Goal: Task Accomplishment & Management: Manage account settings

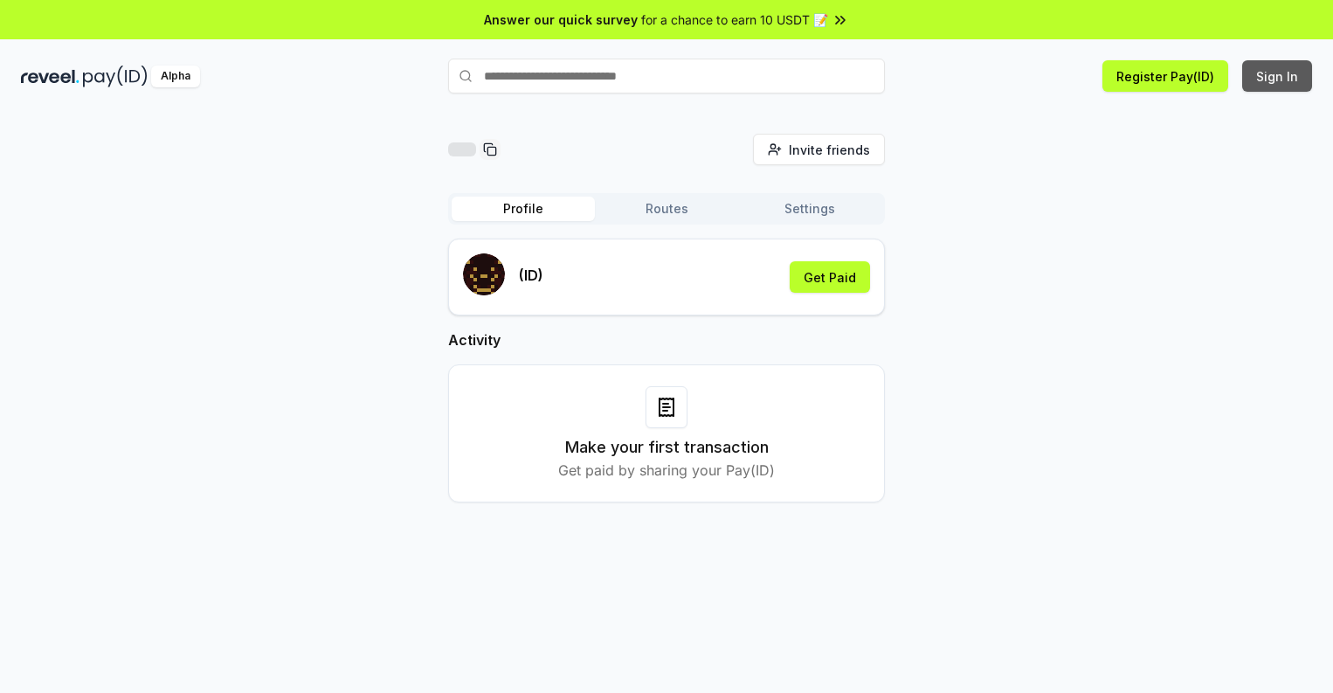
click at [1278, 76] on button "Sign In" at bounding box center [1277, 75] width 70 height 31
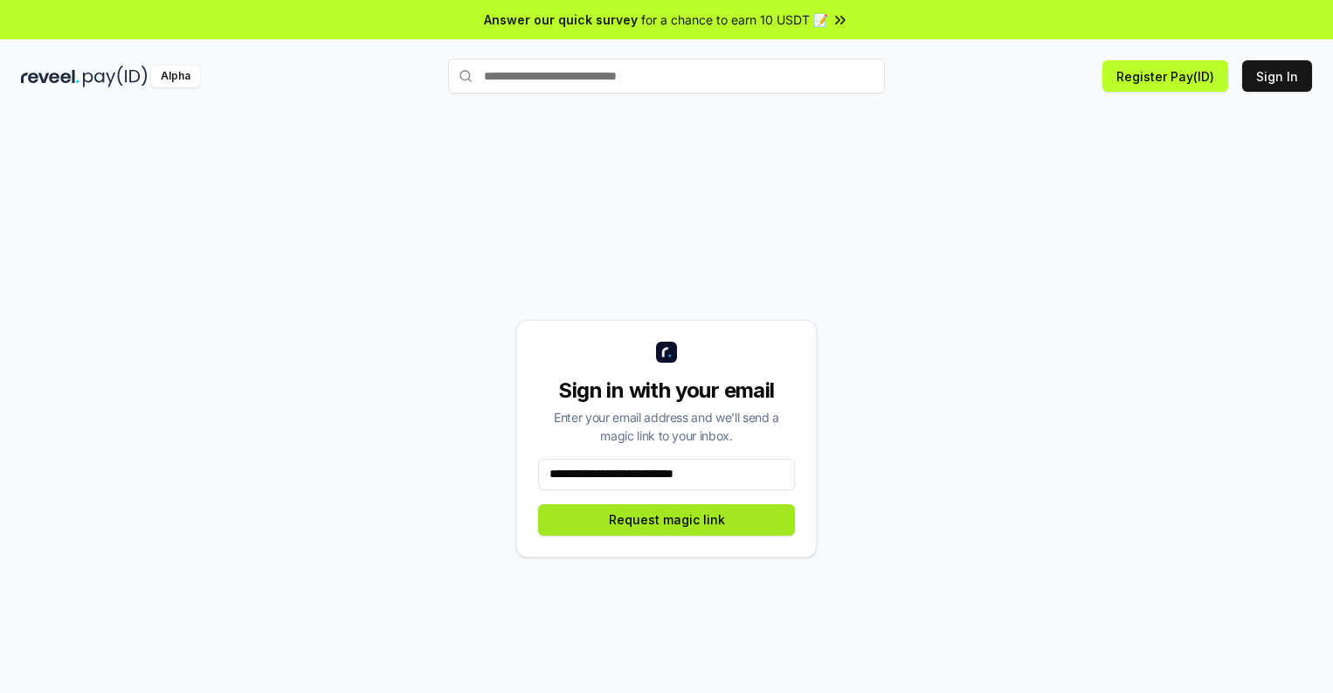
type input "**********"
click at [666, 519] on button "Request magic link" at bounding box center [666, 519] width 257 height 31
